Goal: Task Accomplishment & Management: Use online tool/utility

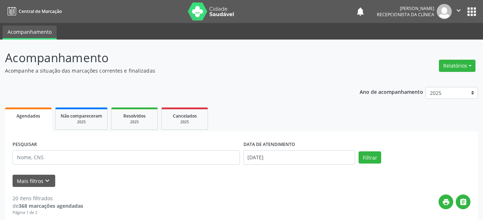
scroll to position [36, 0]
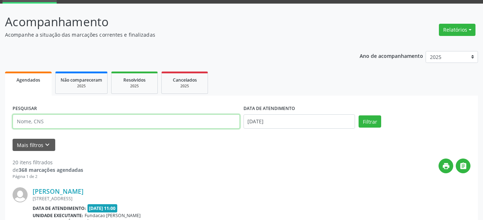
click at [52, 123] on input "text" at bounding box center [127, 121] width 228 height 14
click at [359, 115] on button "Filtrar" at bounding box center [370, 121] width 23 height 12
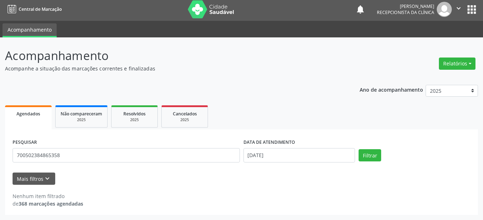
scroll to position [2, 0]
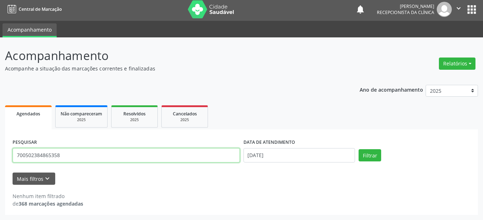
drag, startPoint x: 68, startPoint y: 153, endPoint x: 10, endPoint y: 150, distance: 58.2
click at [10, 150] on div "PESQUISAR 700502384865358 DATA DE ATENDIMENTO [DATE] Filtrar UNIDADE DE REFERÊN…" at bounding box center [241, 171] width 473 height 85
type input "204987308530008"
click at [359, 149] on button "Filtrar" at bounding box center [370, 155] width 23 height 12
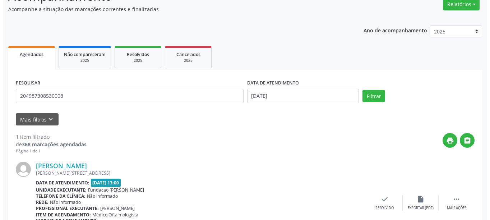
scroll to position [105, 0]
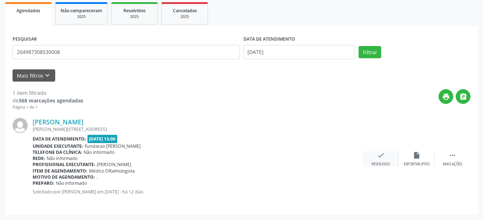
click at [376, 156] on div "check Resolvido" at bounding box center [381, 158] width 36 height 15
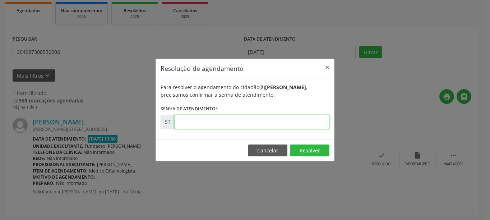
click at [272, 119] on input "text" at bounding box center [251, 122] width 155 height 14
type input "00017335"
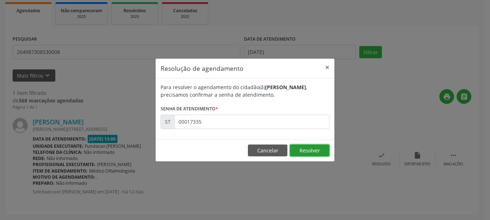
click at [298, 147] on button "Resolver" at bounding box center [309, 150] width 39 height 12
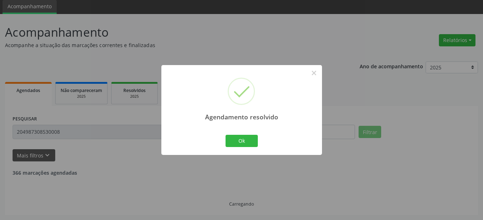
scroll to position [2, 0]
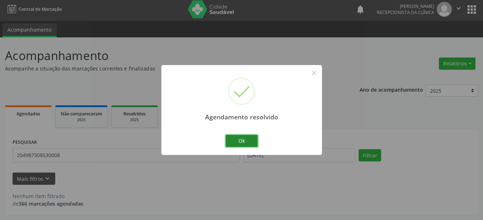
click at [252, 144] on button "Ok" at bounding box center [242, 141] width 32 height 12
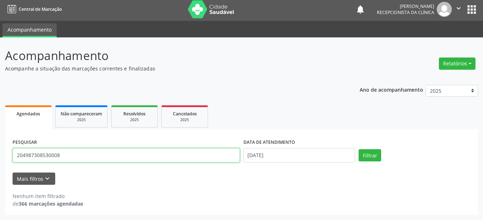
drag, startPoint x: 67, startPoint y: 153, endPoint x: 12, endPoint y: 153, distance: 55.6
click at [12, 153] on div "PESQUISAR 204987308530008" at bounding box center [126, 152] width 231 height 31
type input "708102188764640"
click at [359, 149] on button "Filtrar" at bounding box center [370, 155] width 23 height 12
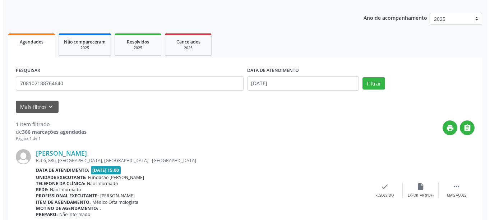
scroll to position [105, 0]
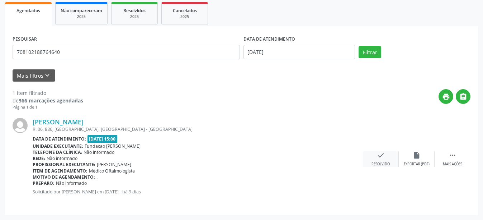
click at [374, 154] on div "check Resolvido" at bounding box center [381, 158] width 36 height 15
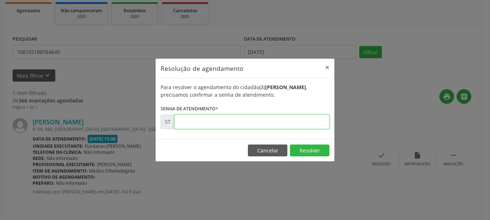
click at [275, 120] on input "text" at bounding box center [251, 122] width 155 height 14
type input "00017576"
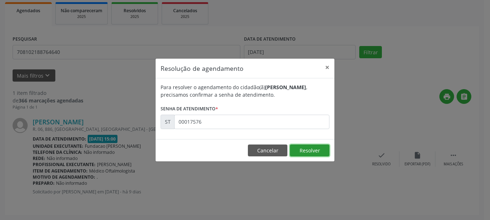
click at [310, 150] on button "Resolver" at bounding box center [309, 150] width 39 height 12
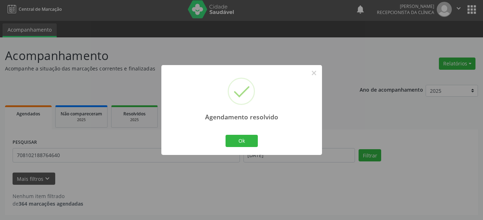
scroll to position [2, 0]
click at [245, 139] on button "Ok" at bounding box center [242, 141] width 32 height 12
